Goal: Transaction & Acquisition: Purchase product/service

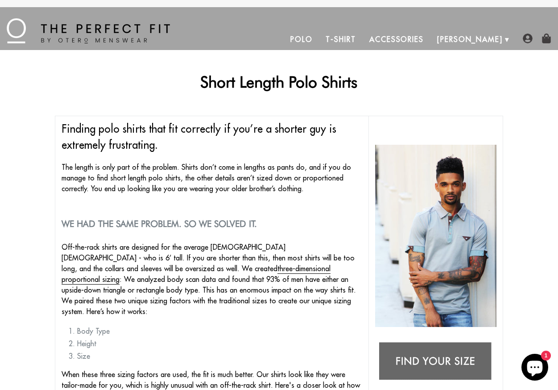
click at [320, 40] on link "Polo" at bounding box center [302, 39] width 36 height 21
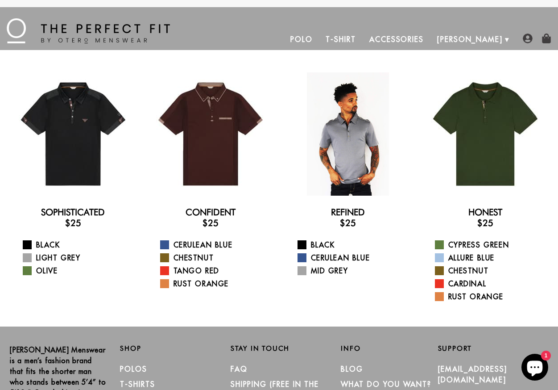
click at [365, 143] on div at bounding box center [348, 133] width 123 height 123
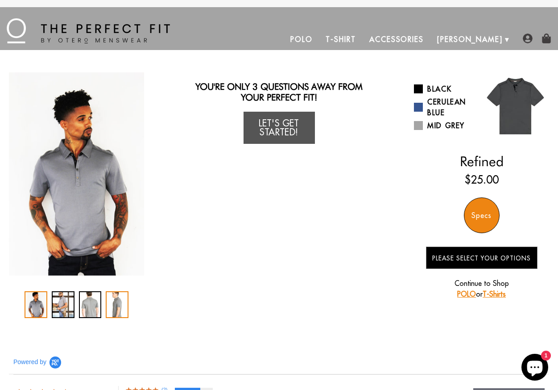
click at [122, 303] on div "4 / 4" at bounding box center [117, 304] width 23 height 27
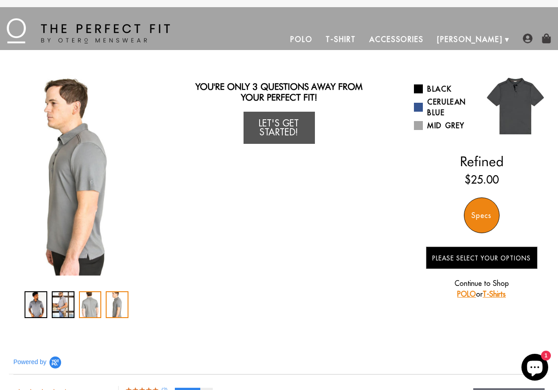
click at [97, 300] on div "3 / 4" at bounding box center [90, 304] width 23 height 27
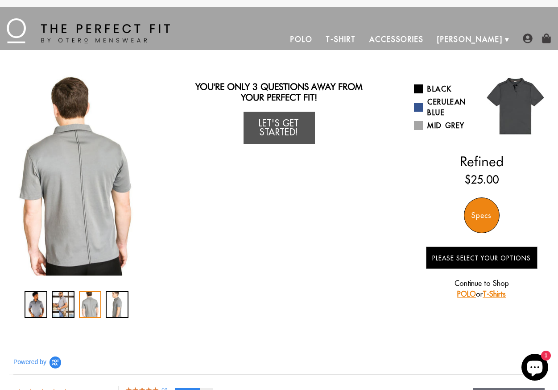
click at [83, 300] on div "3 / 4" at bounding box center [90, 304] width 23 height 27
click at [59, 301] on div "2 / 4" at bounding box center [63, 304] width 23 height 27
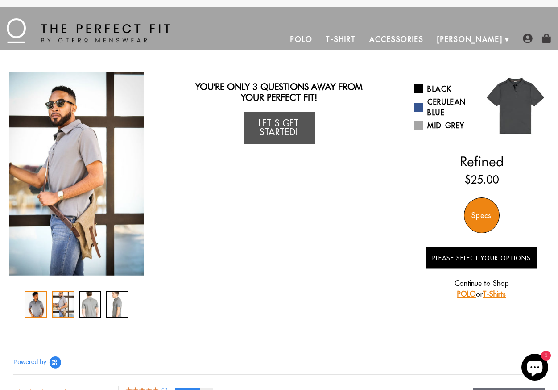
click at [42, 301] on div "1 / 4" at bounding box center [36, 304] width 23 height 27
